Goal: Book appointment/travel/reservation

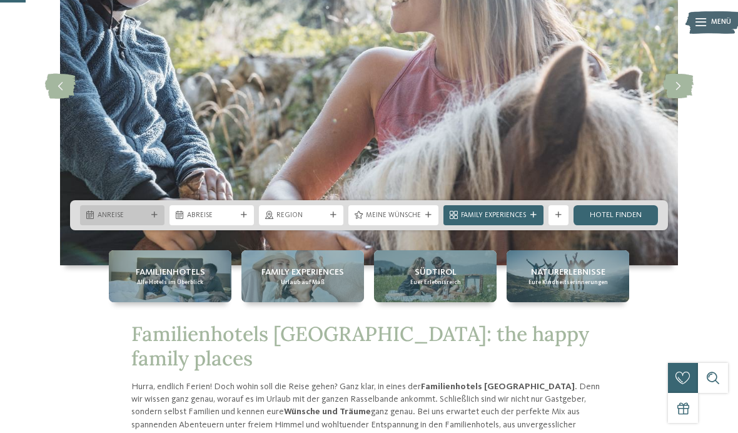
click at [103, 220] on div "Anreise" at bounding box center [122, 214] width 54 height 11
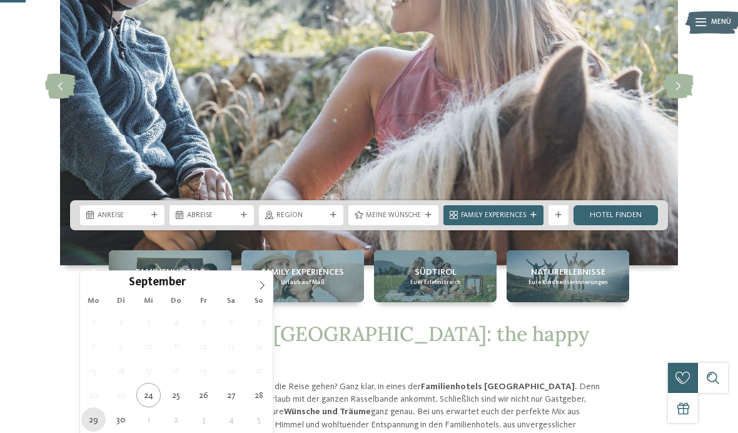
type div "[DATE]"
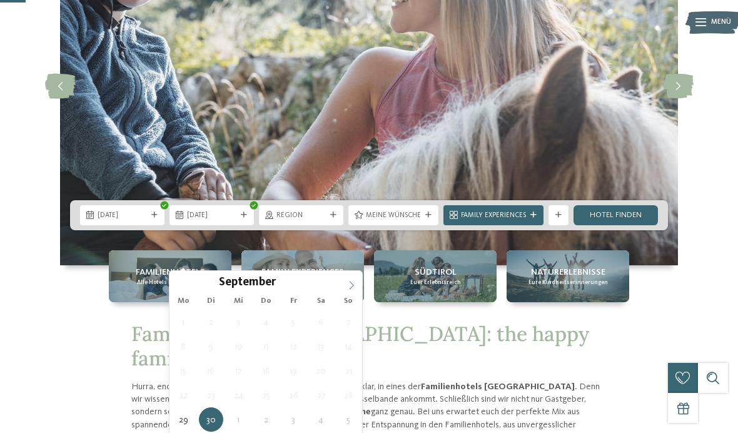
click at [345, 291] on span at bounding box center [351, 281] width 21 height 21
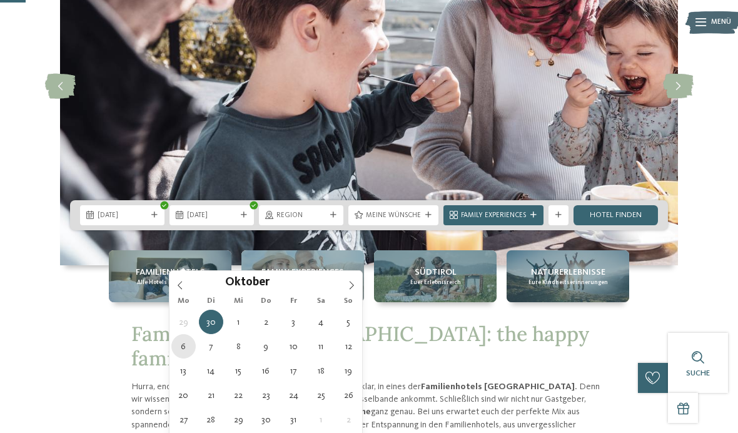
type div "[DATE]"
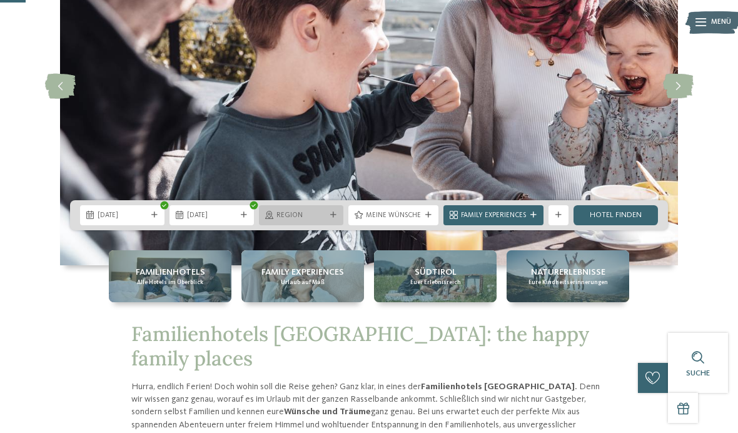
click at [328, 225] on div "Region" at bounding box center [301, 215] width 84 height 20
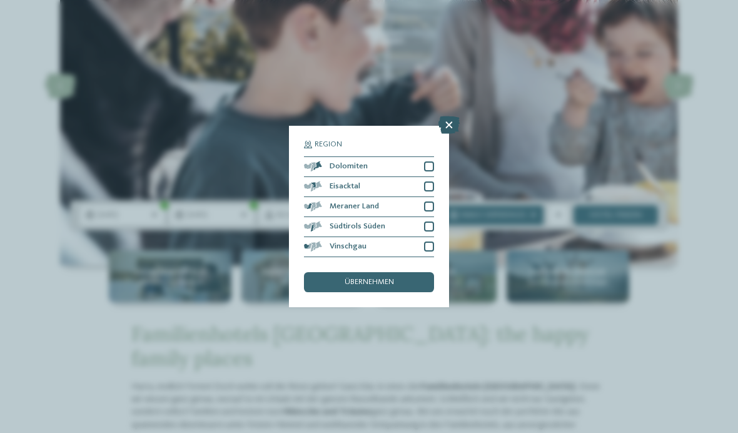
click at [452, 116] on icon at bounding box center [448, 125] width 21 height 18
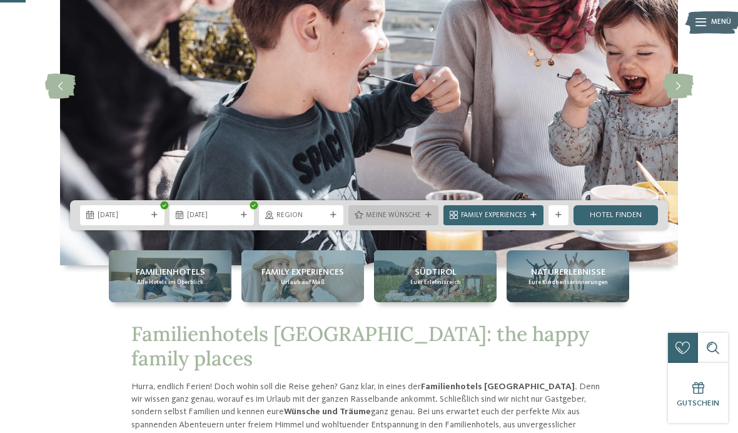
click at [418, 225] on div "Meine Wünsche" at bounding box center [393, 215] width 90 height 20
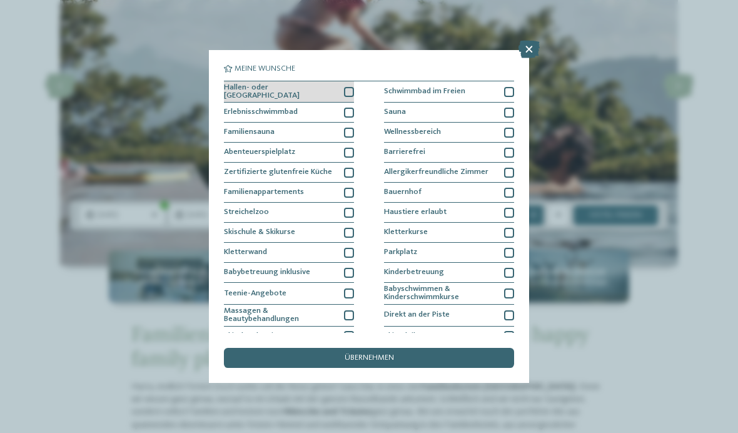
click at [338, 93] on div "Hallen- oder [GEOGRAPHIC_DATA]" at bounding box center [289, 92] width 130 height 22
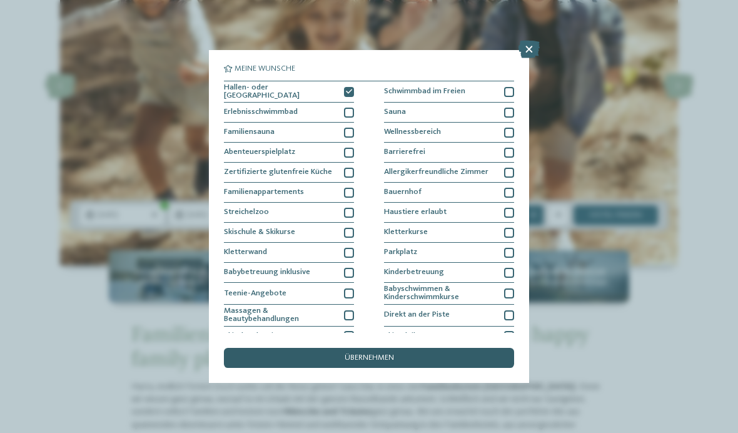
click at [277, 348] on div "übernehmen" at bounding box center [369, 358] width 290 height 20
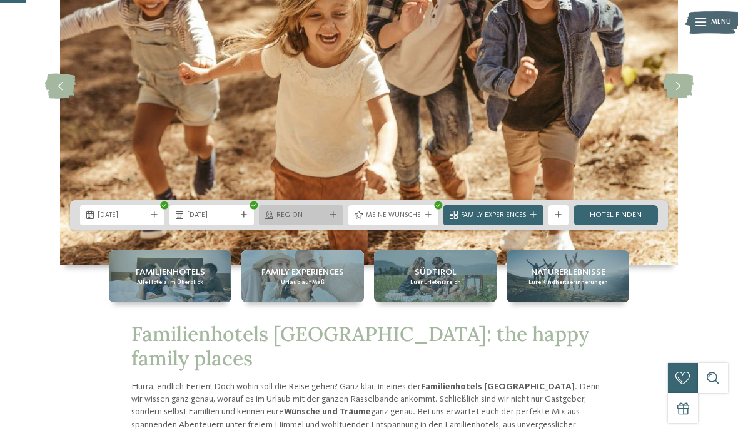
click at [276, 221] on span "Region" at bounding box center [300, 216] width 49 height 10
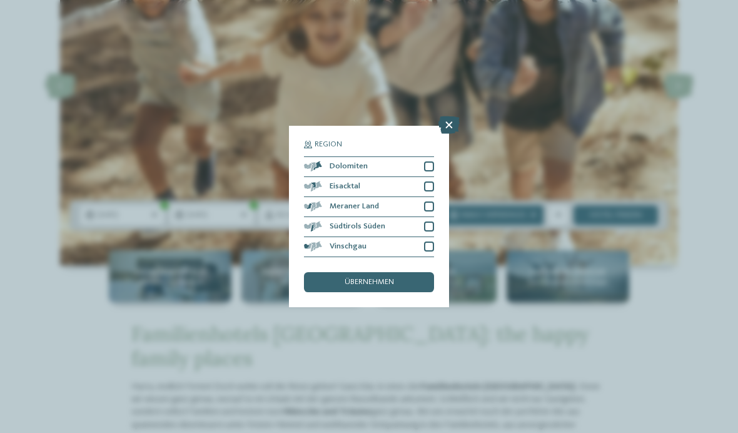
click at [451, 116] on icon at bounding box center [448, 125] width 21 height 18
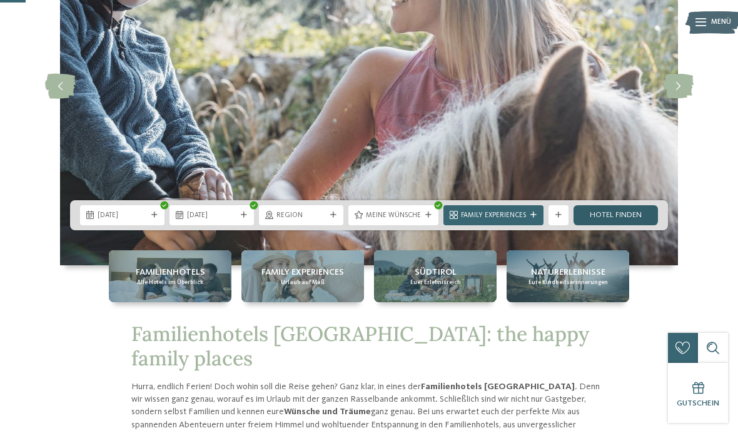
click at [625, 225] on link "Hotel finden" at bounding box center [615, 215] width 84 height 20
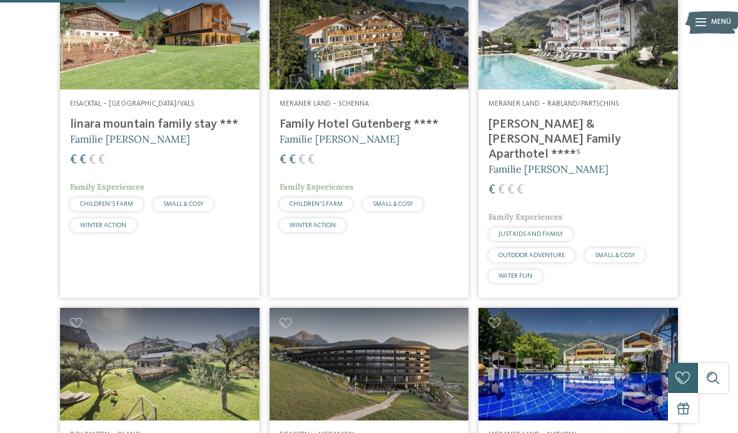
scroll to position [344, 0]
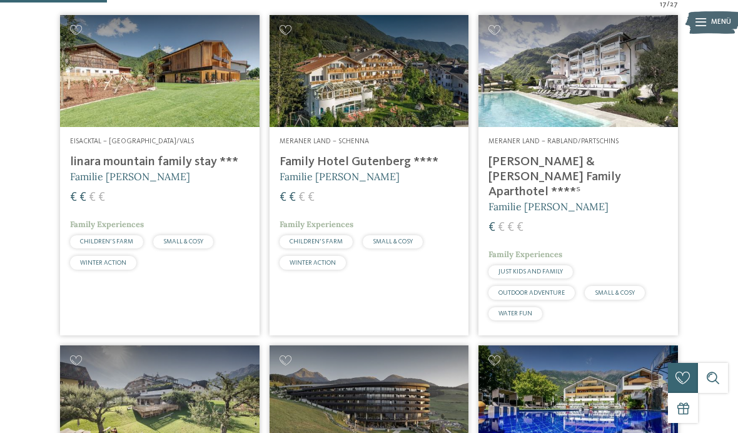
click at [446, 427] on img at bounding box center [368, 401] width 199 height 112
